Goal: Information Seeking & Learning: Learn about a topic

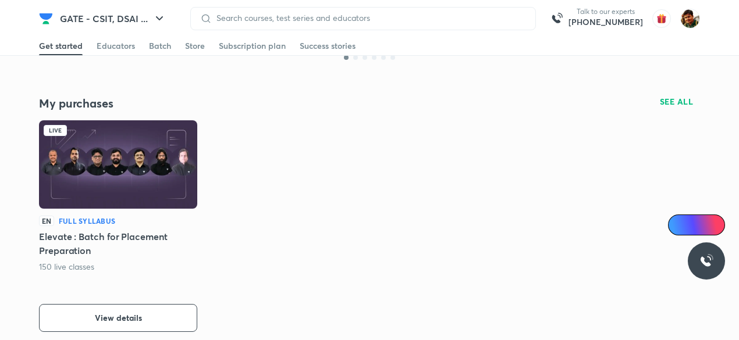
scroll to position [291, 0]
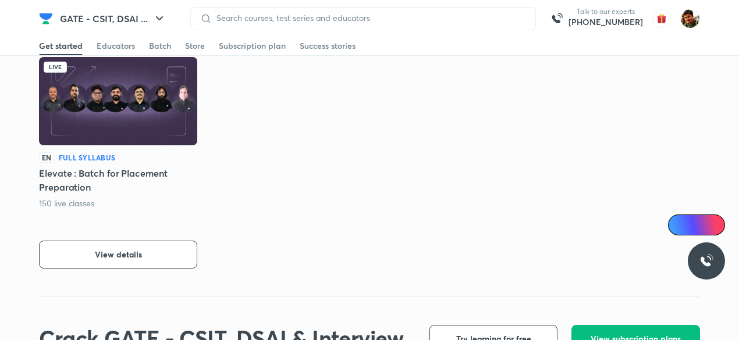
click at [149, 122] on img at bounding box center [118, 101] width 158 height 88
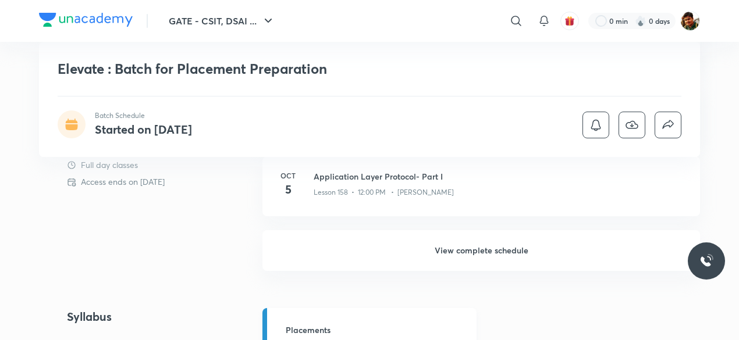
scroll to position [524, 0]
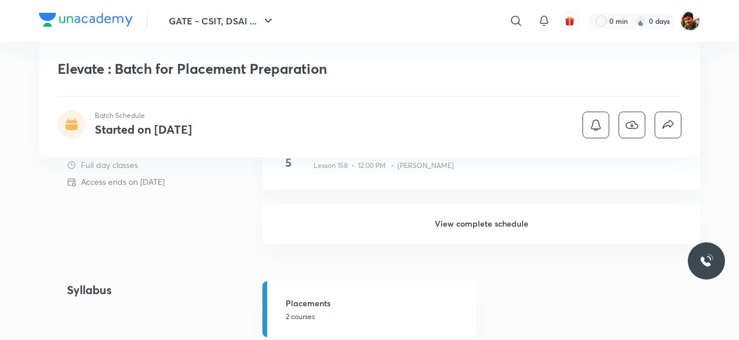
click at [478, 222] on h6 "View complete schedule" at bounding box center [481, 224] width 438 height 41
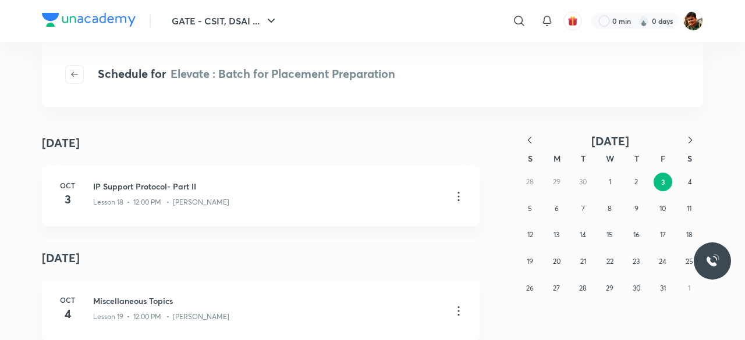
click at [525, 143] on icon "button" at bounding box center [530, 140] width 12 height 12
click at [530, 138] on icon "button" at bounding box center [529, 140] width 3 height 6
click at [528, 141] on icon "button" at bounding box center [530, 140] width 12 height 12
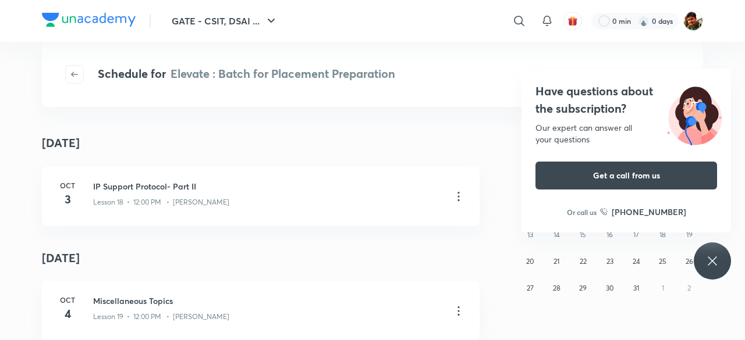
click at [634, 183] on button "Get a call from us" at bounding box center [626, 176] width 182 height 28
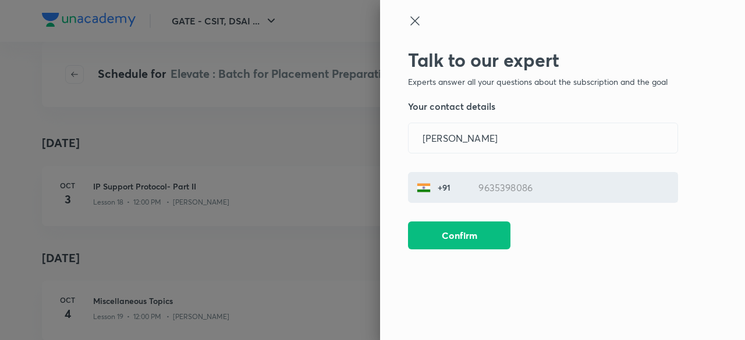
drag, startPoint x: 416, startPoint y: 21, endPoint x: 411, endPoint y: 27, distance: 8.3
click at [416, 20] on icon at bounding box center [415, 21] width 14 height 14
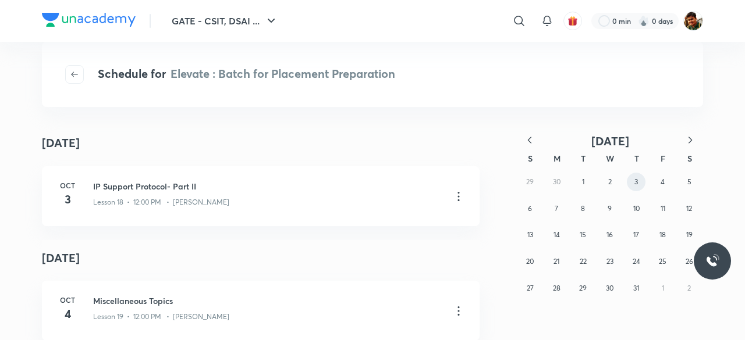
click at [639, 184] on button "3" at bounding box center [636, 182] width 19 height 19
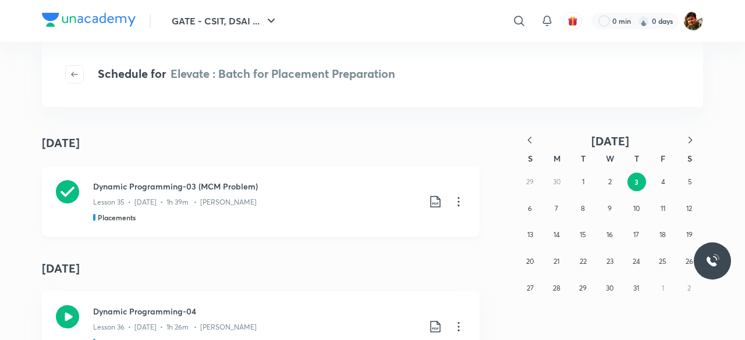
click at [60, 194] on icon at bounding box center [67, 191] width 23 height 23
